Goal: Transaction & Acquisition: Book appointment/travel/reservation

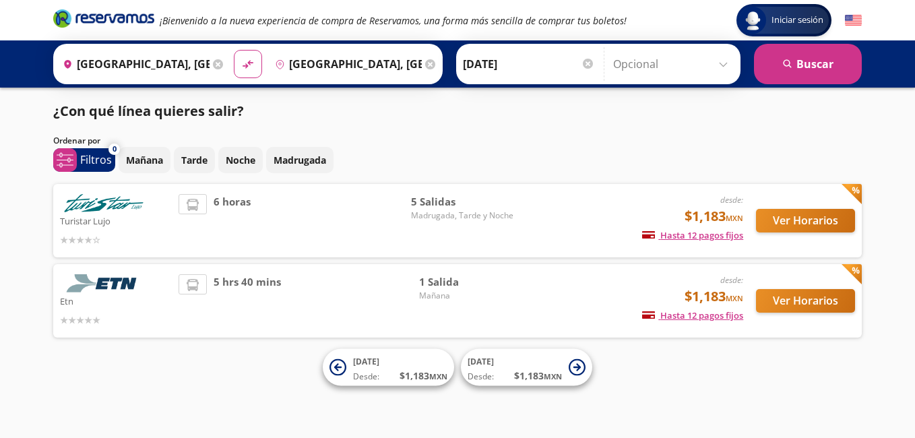
click at [483, 106] on div "¿Con qué línea quieres salir?" at bounding box center [457, 111] width 809 height 20
click at [784, 219] on button "Ver Horarios" at bounding box center [805, 221] width 99 height 24
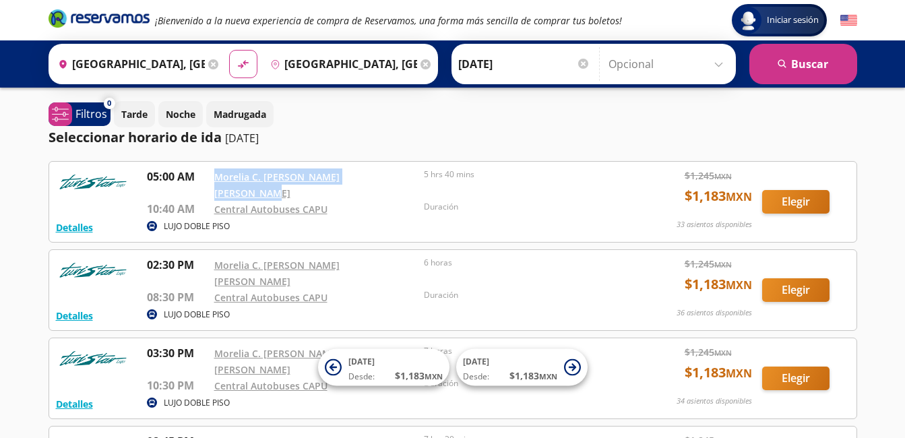
drag, startPoint x: 212, startPoint y: 171, endPoint x: 386, endPoint y: 176, distance: 174.6
click at [386, 176] on div "05:00 AM Morelia C. [PERSON_NAME] [PERSON_NAME] 10:40 AM Central Autobuses CAPU…" at bounding box center [387, 192] width 480 height 49
click at [10, 188] on div "Iniciar sesión Iniciar sesión ¡Bienvenido a la nueva experiencia de compra de R…" at bounding box center [452, 361] width 905 height 722
drag, startPoint x: 214, startPoint y: 178, endPoint x: 400, endPoint y: 168, distance: 186.2
click at [400, 168] on div "Morelia C. [PERSON_NAME] [PERSON_NAME]" at bounding box center [315, 184] width 203 height 32
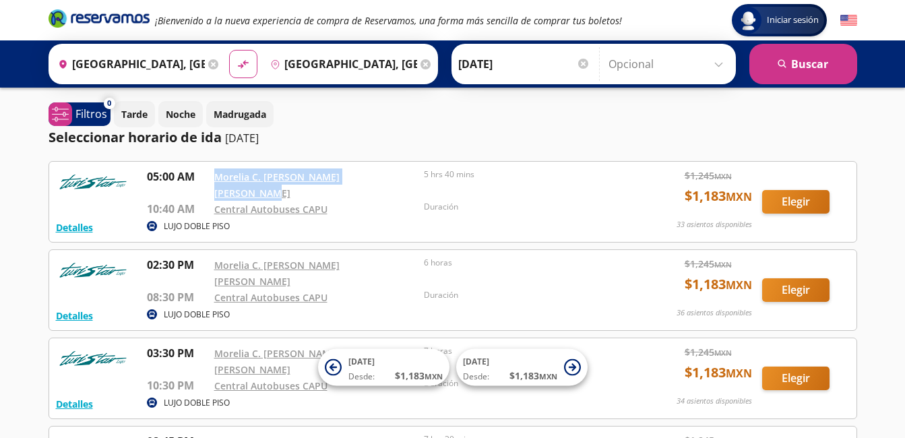
copy link "Morelia C. [PERSON_NAME] [PERSON_NAME]"
click at [326, 63] on input "[GEOGRAPHIC_DATA], [GEOGRAPHIC_DATA]" at bounding box center [341, 64] width 152 height 34
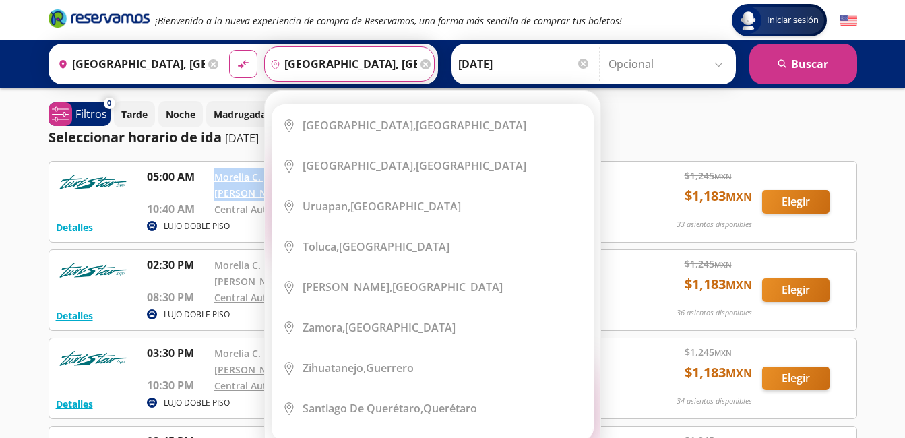
click at [420, 91] on div "Elige tu destino Close Destino pin-outline [GEOGRAPHIC_DATA], [GEOGRAPHIC_DATA]…" at bounding box center [433, 273] width 336 height 364
click at [420, 66] on icon at bounding box center [425, 64] width 10 height 10
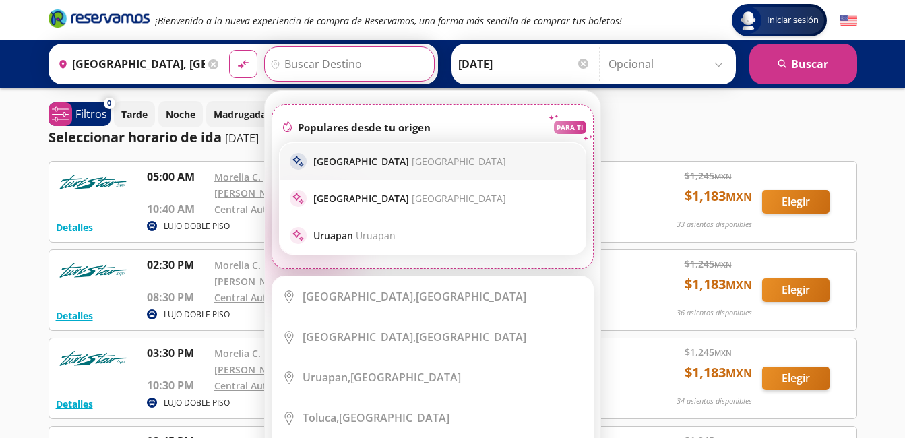
click at [347, 165] on p "[GEOGRAPHIC_DATA] [GEOGRAPHIC_DATA]" at bounding box center [409, 161] width 193 height 13
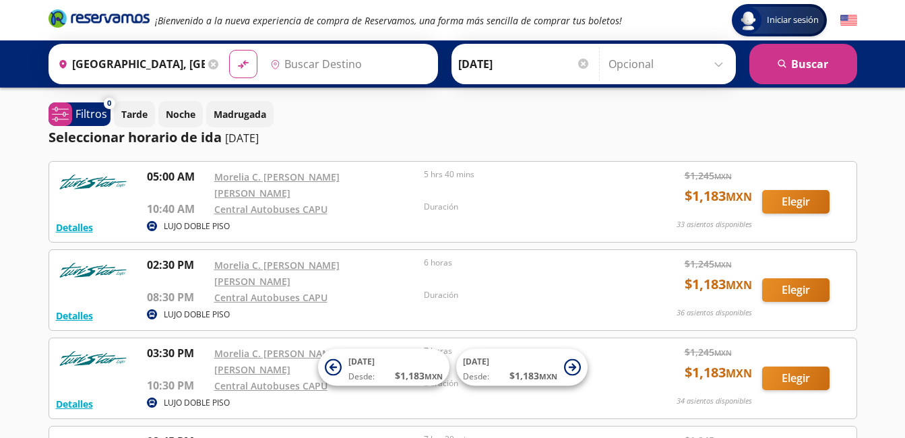
type input "[GEOGRAPHIC_DATA], [GEOGRAPHIC_DATA]"
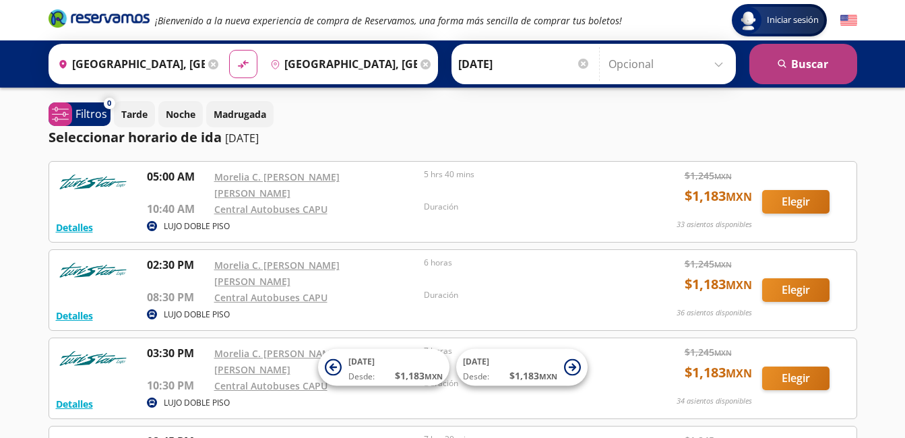
click at [819, 64] on button "search [GEOGRAPHIC_DATA]" at bounding box center [803, 64] width 108 height 40
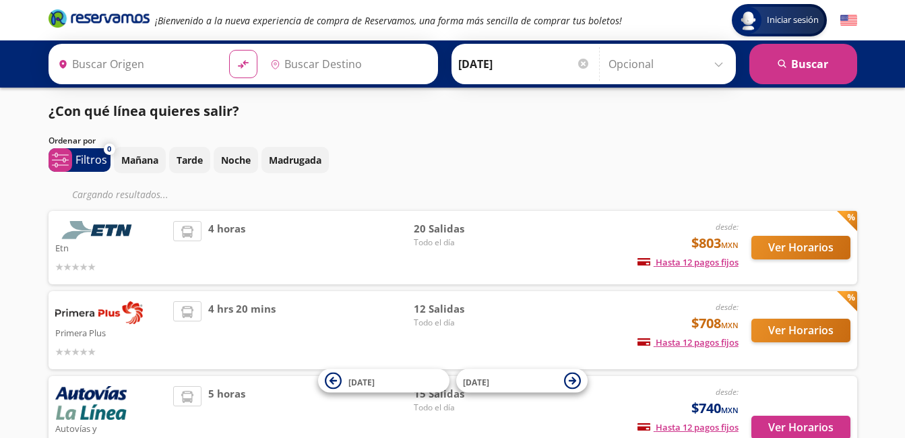
type input "[GEOGRAPHIC_DATA], [GEOGRAPHIC_DATA]"
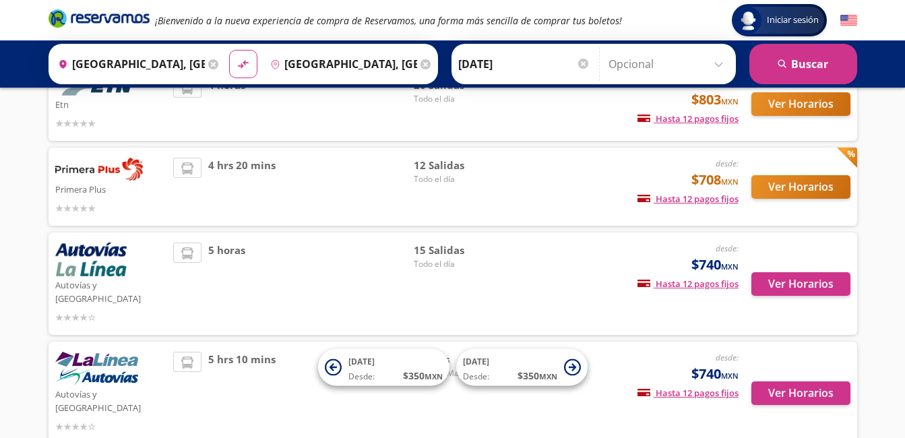
scroll to position [260, 0]
